Goal: Navigation & Orientation: Find specific page/section

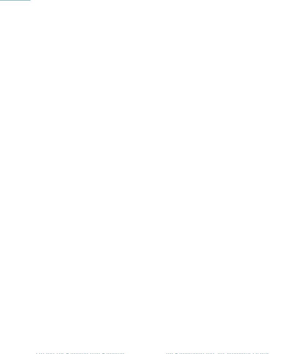
scroll to position [258, 0]
click at [53, 224] on link "Familienhotel finden" at bounding box center [46, 220] width 63 height 15
click at [234, 248] on span "für Tierliebhaber" at bounding box center [224, 250] width 37 height 5
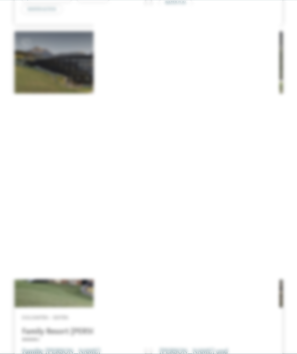
scroll to position [1713, 0]
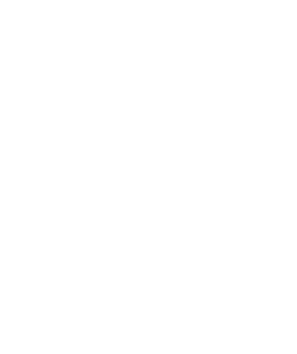
click at [285, 101] on icon at bounding box center [283, 107] width 16 height 13
click at [139, 338] on link "Downloadhits für Kids" at bounding box center [148, 342] width 71 height 8
